Goal: Information Seeking & Learning: Check status

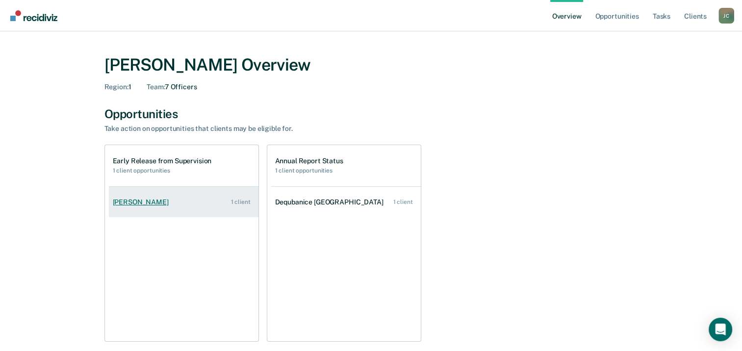
click at [184, 202] on link "[PERSON_NAME] 1 client" at bounding box center [184, 202] width 150 height 28
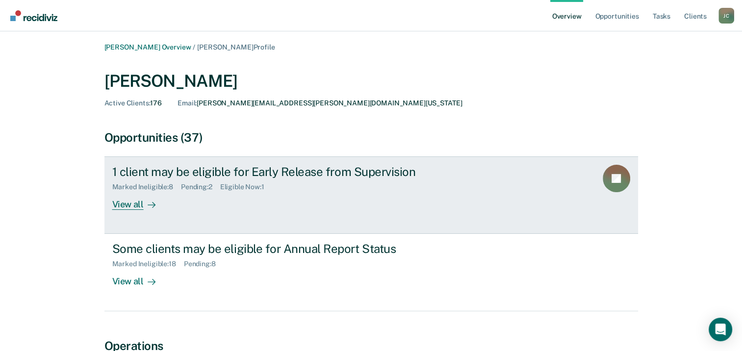
click at [130, 204] on div "View all" at bounding box center [139, 200] width 55 height 19
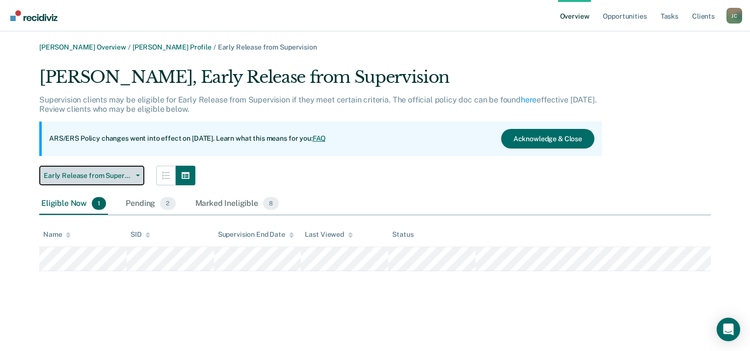
click at [142, 177] on button "Early Release from Supervision" at bounding box center [91, 176] width 105 height 20
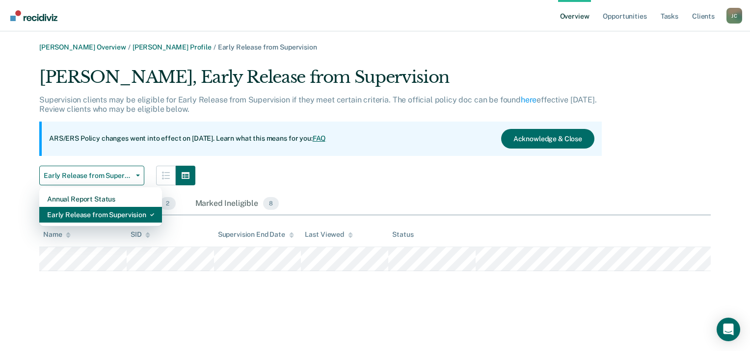
click at [128, 216] on div "Early Release from Supervision" at bounding box center [100, 215] width 107 height 16
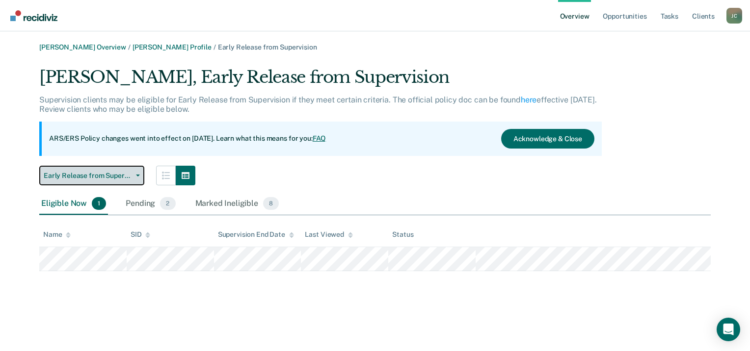
click at [128, 176] on span "Early Release from Supervision" at bounding box center [88, 176] width 88 height 8
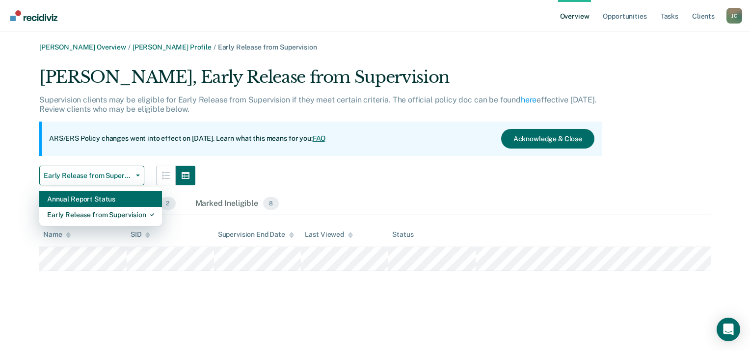
click at [122, 201] on div "Annual Report Status" at bounding box center [100, 199] width 107 height 16
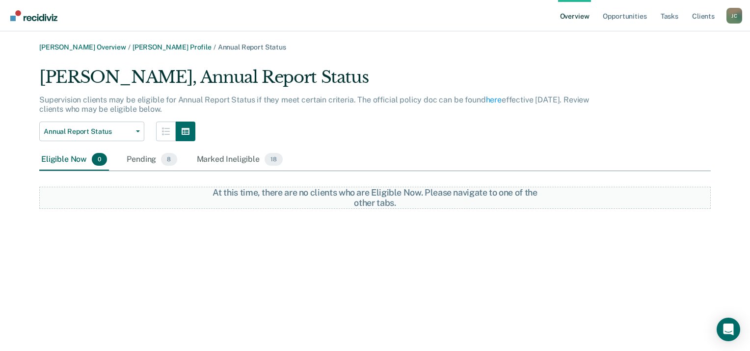
drag, startPoint x: 301, startPoint y: 133, endPoint x: 239, endPoint y: 135, distance: 61.4
click at [239, 135] on div "Annual Report Status Annual Report Status Early Release from Supervision" at bounding box center [320, 132] width 562 height 20
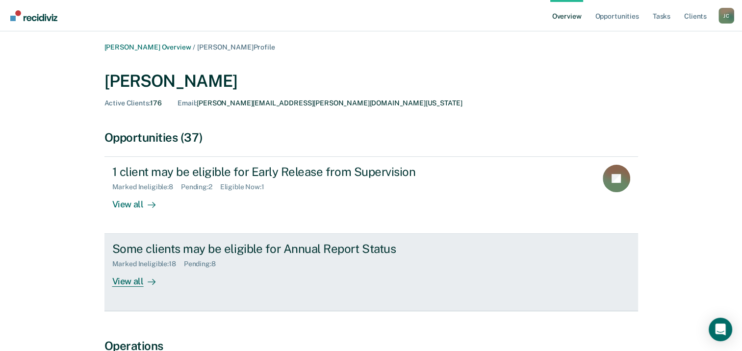
click at [135, 283] on div "View all" at bounding box center [139, 277] width 55 height 19
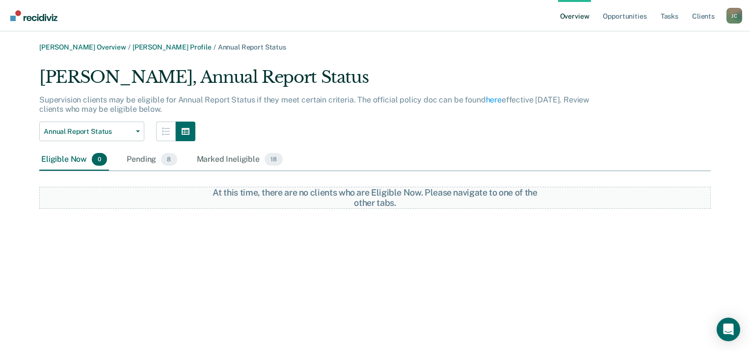
click at [84, 159] on div "Eligible Now 0" at bounding box center [74, 160] width 70 height 22
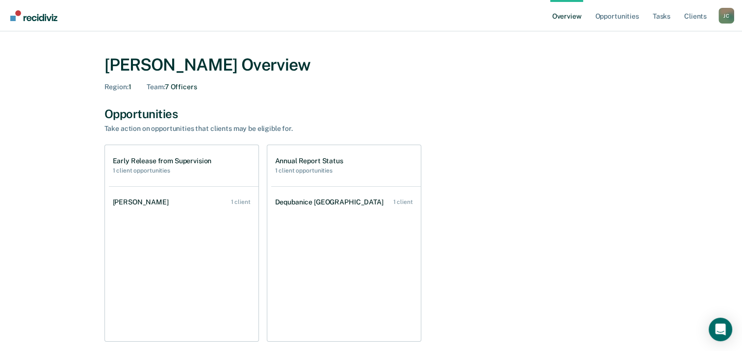
click at [314, 170] on h2 "1 client opportunities" at bounding box center [309, 170] width 68 height 7
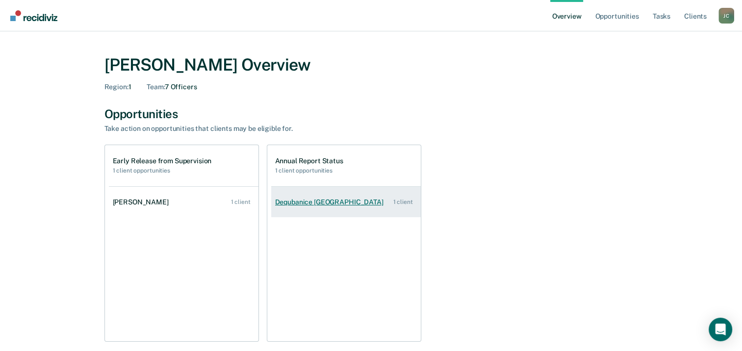
click at [375, 209] on link "Dequbanice [GEOGRAPHIC_DATA] 1 client" at bounding box center [346, 202] width 150 height 28
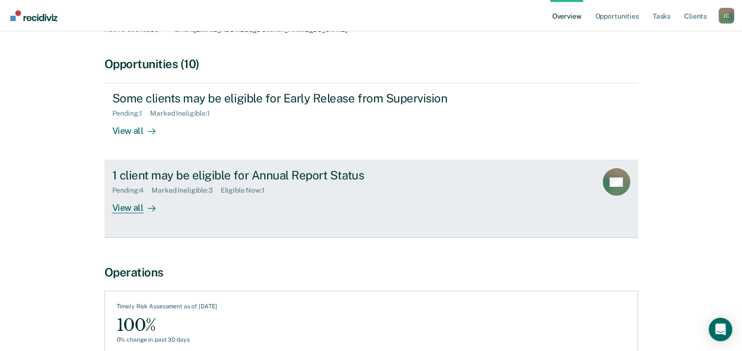
scroll to position [98, 0]
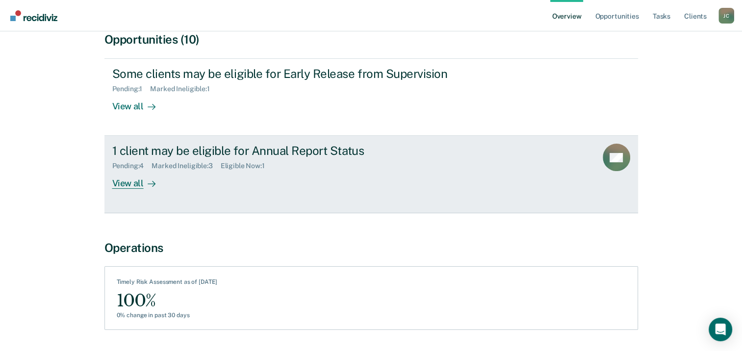
click at [137, 186] on div "View all" at bounding box center [139, 179] width 55 height 19
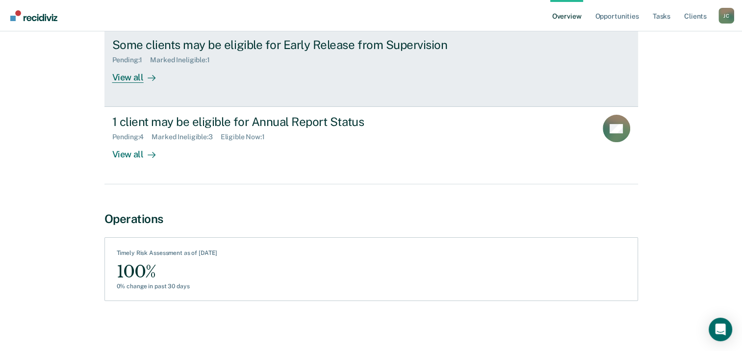
scroll to position [128, 0]
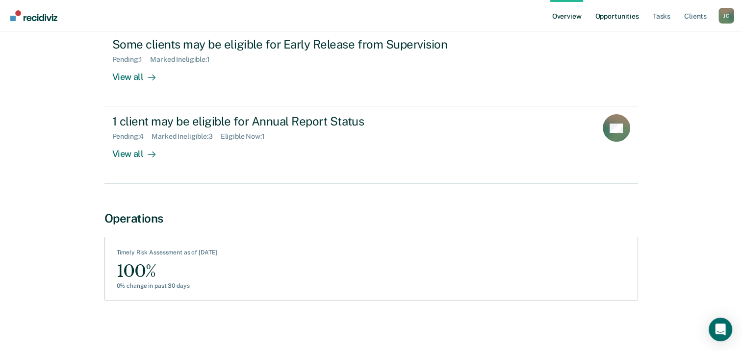
click at [618, 18] on link "Opportunities" at bounding box center [617, 15] width 48 height 31
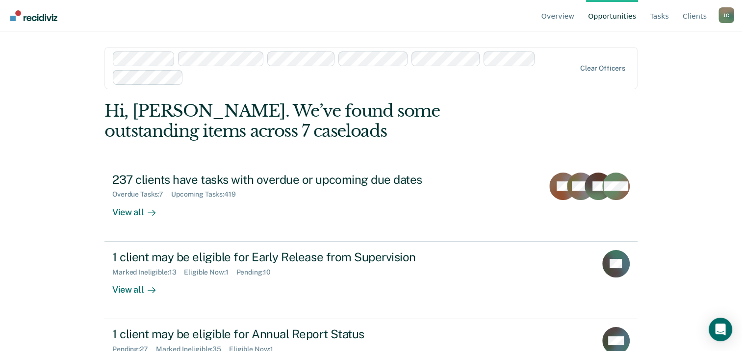
scroll to position [45, 0]
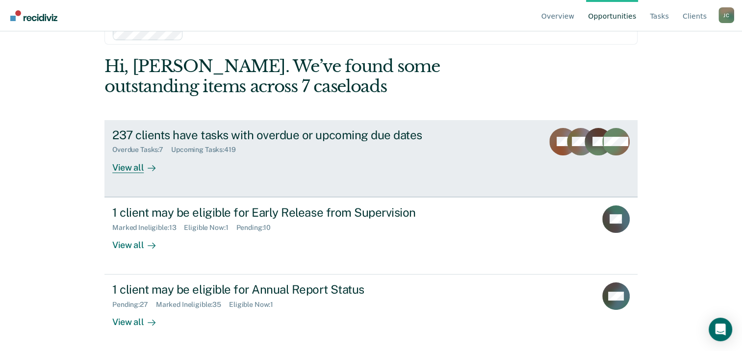
click at [130, 169] on div "View all" at bounding box center [139, 163] width 55 height 19
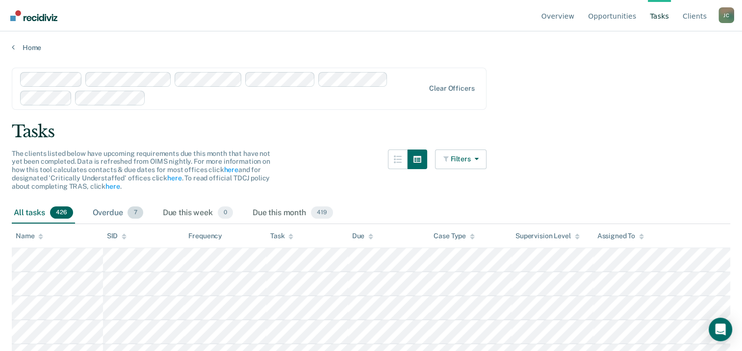
click at [106, 211] on div "Overdue 7" at bounding box center [118, 214] width 54 height 22
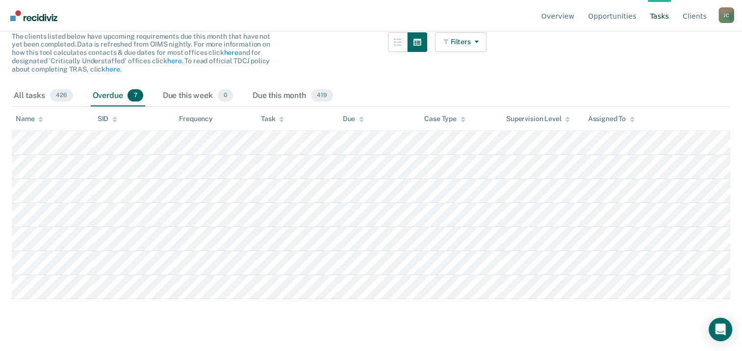
scroll to position [133, 0]
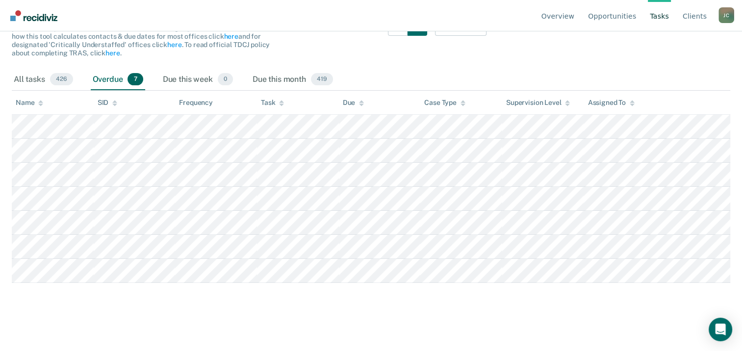
click at [372, 73] on div "All tasks 426 Overdue 7 Due this week 0 Due this month 419" at bounding box center [371, 80] width 719 height 22
